Goal: Information Seeking & Learning: Learn about a topic

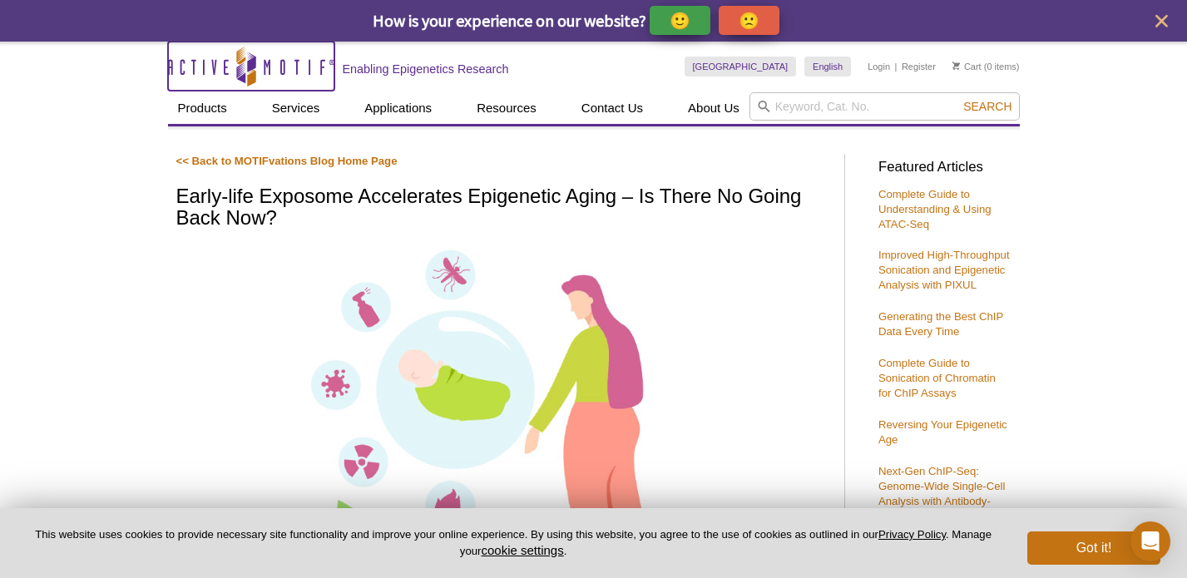
click at [268, 63] on icon at bounding box center [246, 67] width 157 height 15
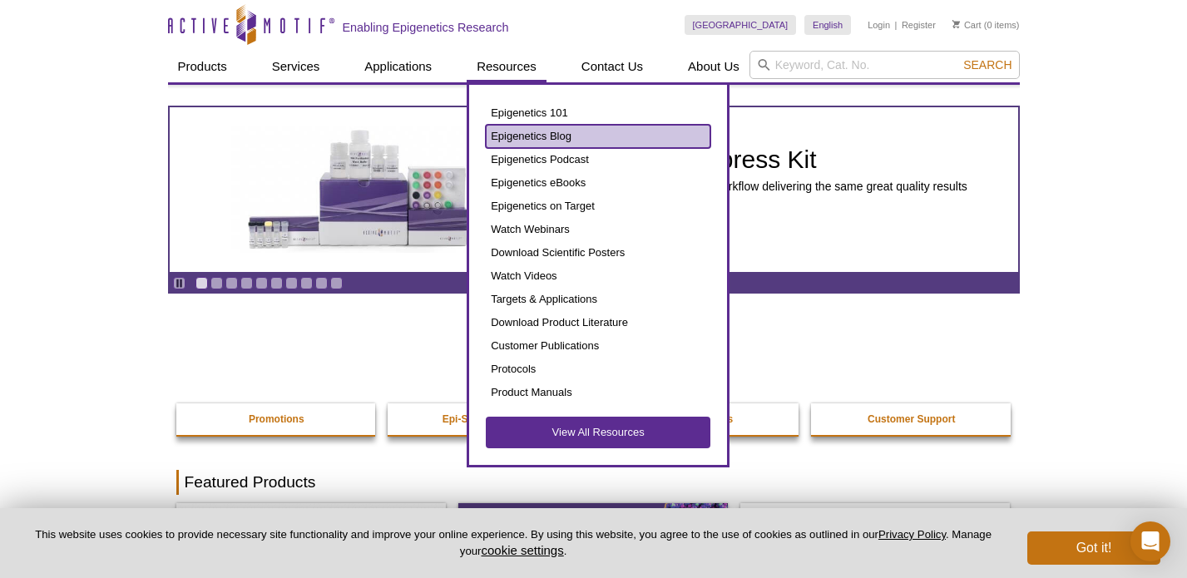
click at [527, 136] on link "Epigenetics Blog" at bounding box center [598, 136] width 225 height 23
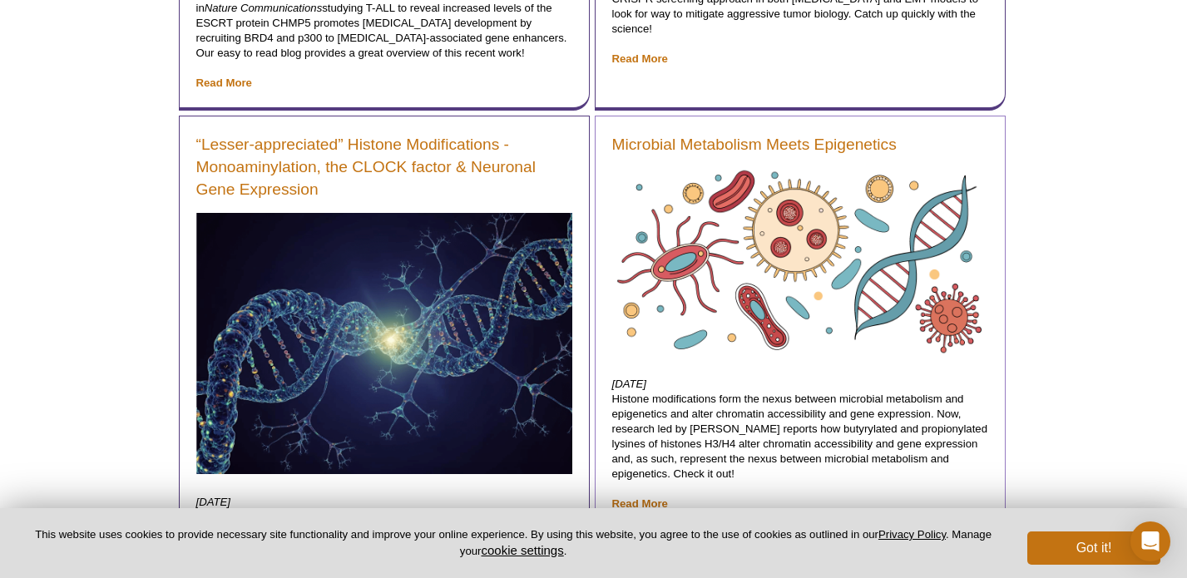
scroll to position [2219, 0]
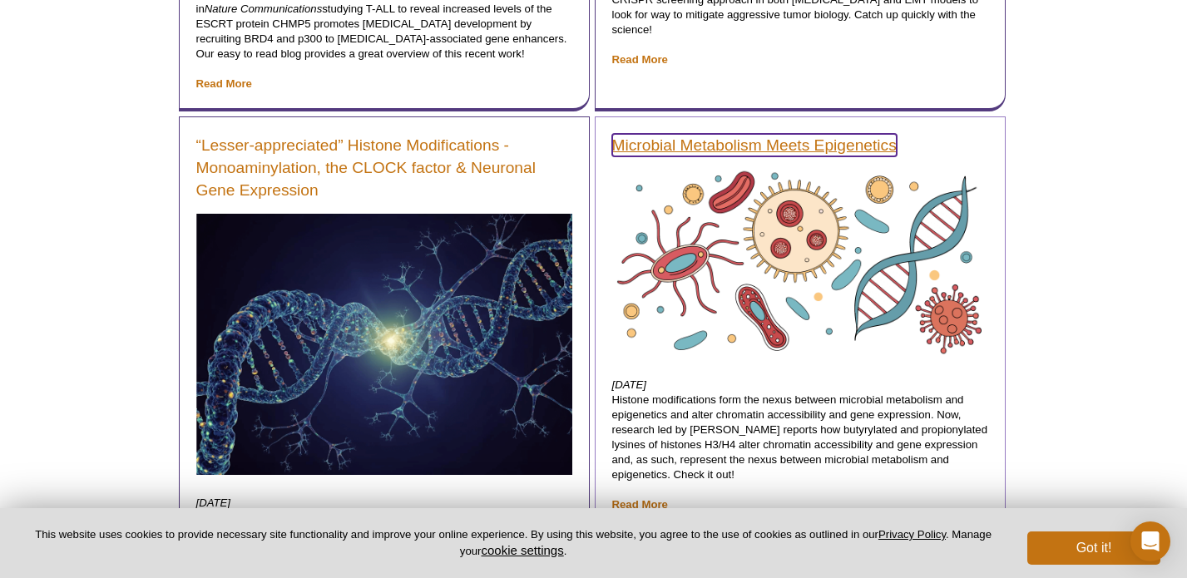
click at [717, 144] on link "Microbial Metabolism Meets Epigenetics" at bounding box center [754, 145] width 285 height 22
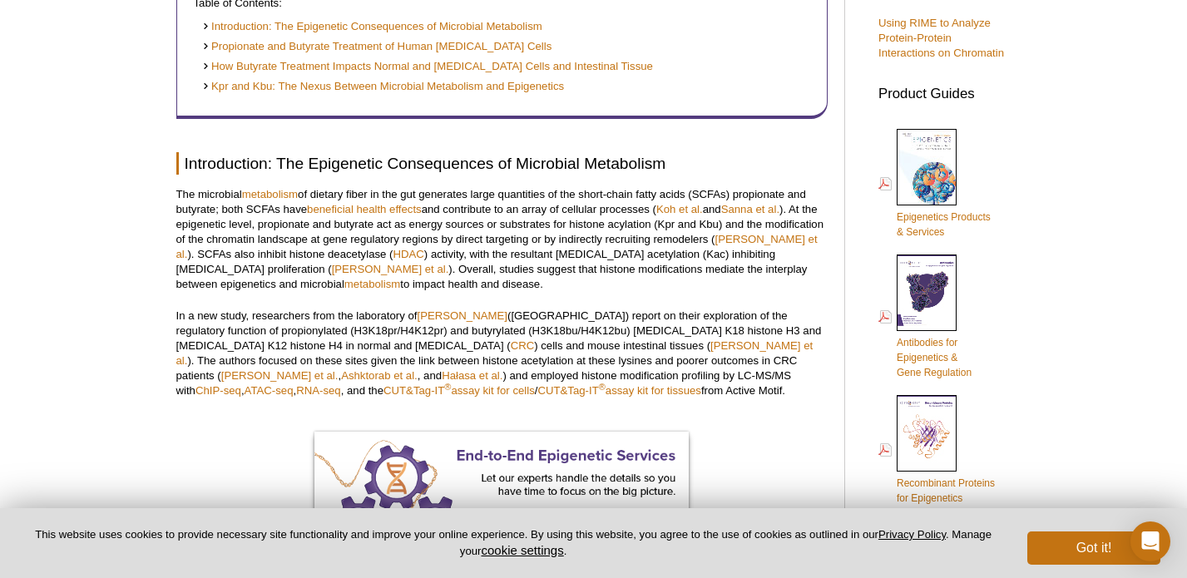
scroll to position [626, 0]
